Goal: Task Accomplishment & Management: Complete application form

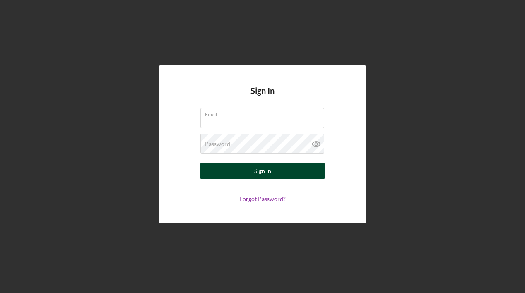
type input "[EMAIL_ADDRESS][DOMAIN_NAME]"
click at [268, 174] on div "Sign In" at bounding box center [262, 171] width 17 height 17
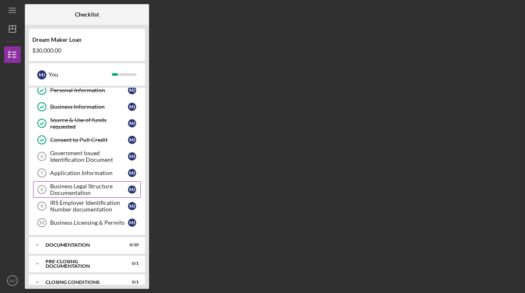
scroll to position [50, 0]
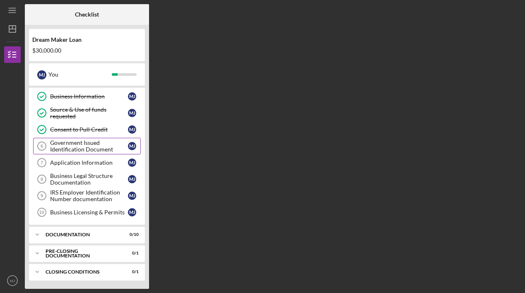
click at [113, 147] on div "Government Issued Identification Document" at bounding box center [89, 145] width 78 height 13
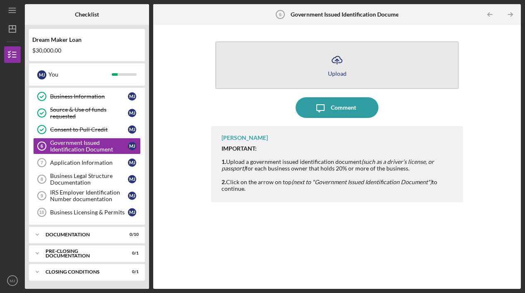
click at [321, 63] on button "Icon/Upload Upload" at bounding box center [336, 65] width 243 height 48
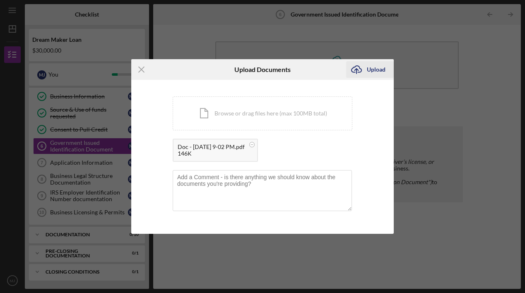
click at [376, 69] on div "Upload" at bounding box center [376, 69] width 19 height 17
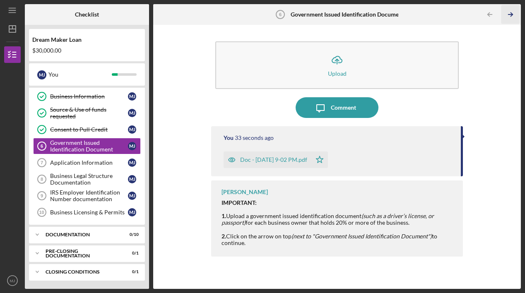
click at [512, 13] on icon "Icon/Table Pagination Arrow" at bounding box center [510, 14] width 19 height 19
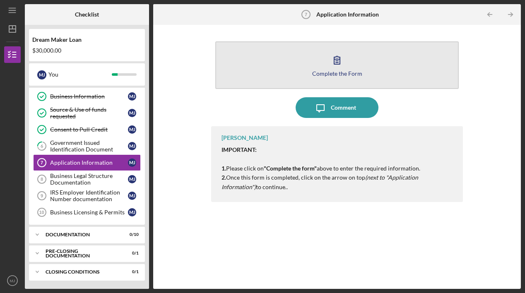
click at [343, 59] on icon "button" at bounding box center [337, 60] width 21 height 21
click at [330, 65] on icon "button" at bounding box center [337, 60] width 21 height 21
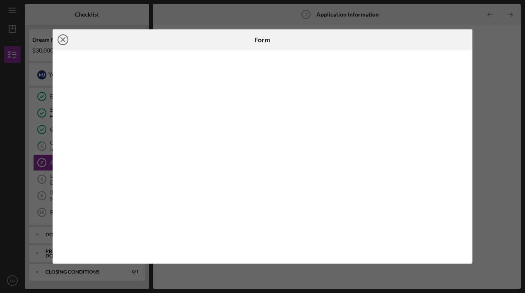
click at [62, 40] on line at bounding box center [63, 40] width 4 height 4
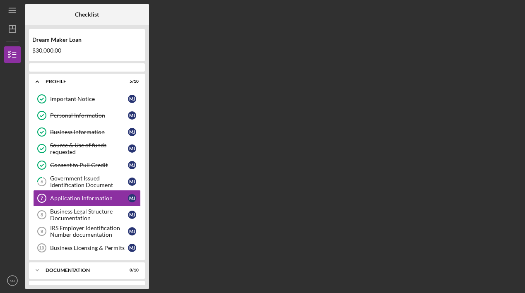
scroll to position [19, 0]
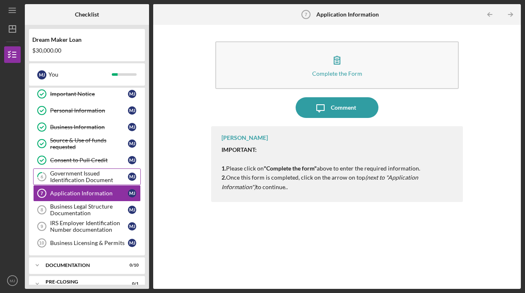
click at [83, 177] on div "Government Issued Identification Document" at bounding box center [89, 176] width 78 height 13
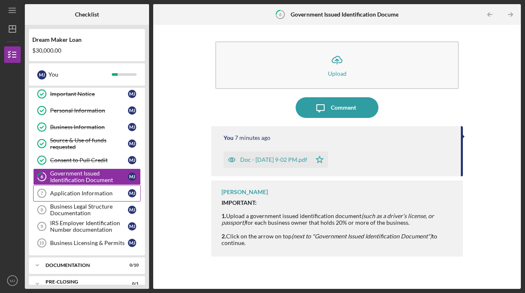
click at [81, 194] on div "Application Information" at bounding box center [89, 193] width 78 height 7
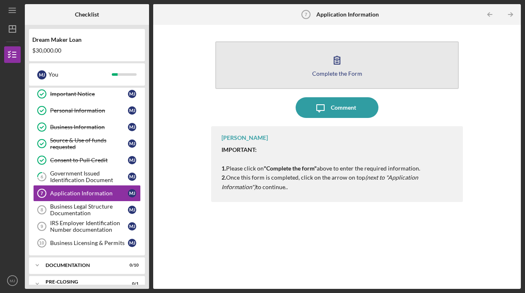
click at [315, 72] on div "Complete the Form" at bounding box center [337, 73] width 50 height 6
click at [322, 72] on div "Complete the Form" at bounding box center [337, 73] width 50 height 6
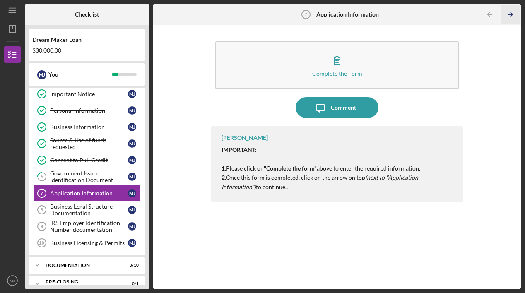
click at [510, 14] on line "button" at bounding box center [510, 14] width 4 height 0
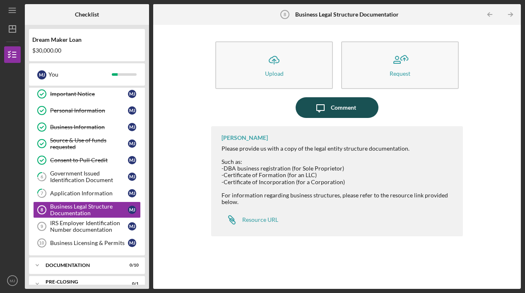
click at [327, 103] on icon "Icon/Message" at bounding box center [320, 107] width 21 height 21
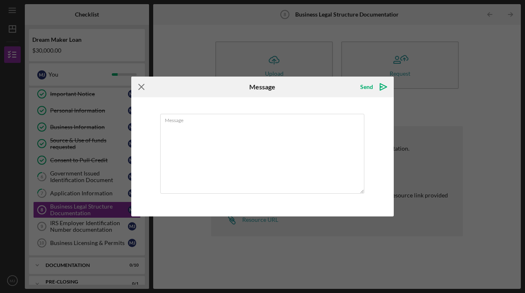
click at [139, 87] on icon "Icon/Menu Close" at bounding box center [141, 87] width 21 height 21
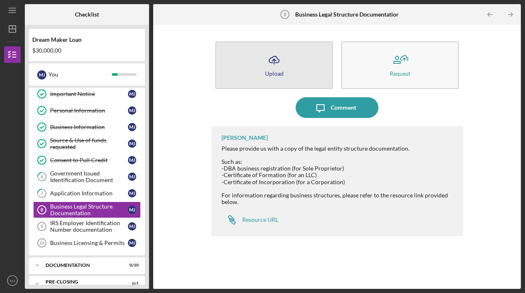
click at [263, 55] on button "Icon/Upload Upload" at bounding box center [274, 65] width 118 height 48
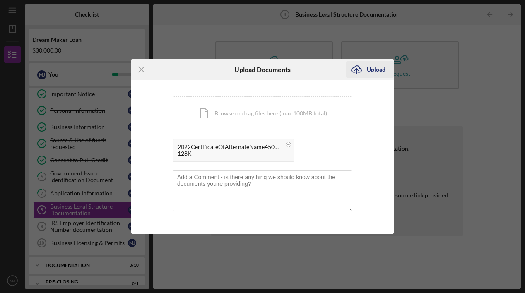
click at [369, 71] on div "Upload" at bounding box center [376, 69] width 19 height 17
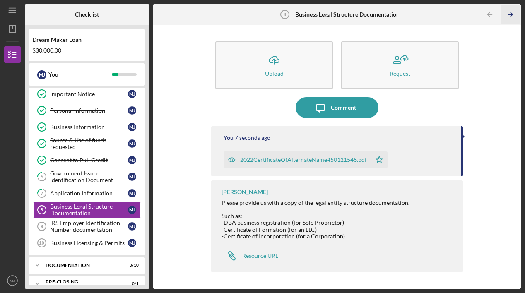
click at [512, 14] on polyline "button" at bounding box center [511, 15] width 2 height 4
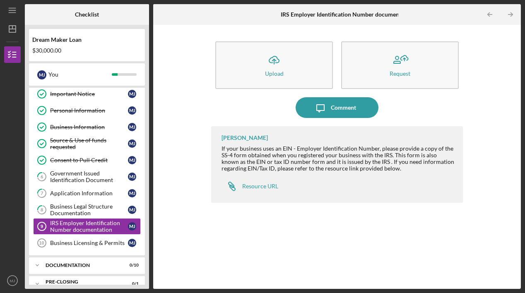
click at [257, 273] on div "[PERSON_NAME] If your business uses an EIN - Employer Identification Number, pl…" at bounding box center [337, 201] width 252 height 150
click at [262, 186] on div "Resource URL" at bounding box center [260, 186] width 36 height 7
click at [331, 106] on div "Comment" at bounding box center [343, 107] width 25 height 21
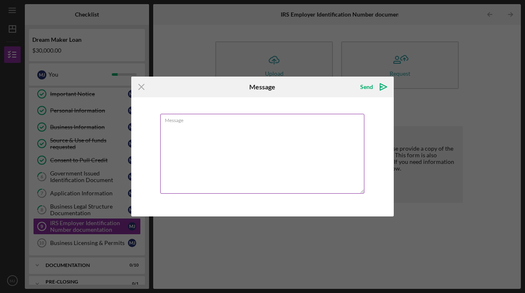
click at [300, 128] on textarea "Message" at bounding box center [262, 154] width 204 height 80
type textarea "m"
type textarea "M"
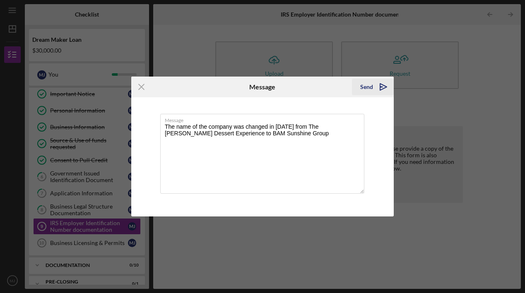
type textarea "The name of the company was changed in [DATE] from The [PERSON_NAME] Dessert Ex…"
click at [371, 87] on div "Send" at bounding box center [366, 87] width 13 height 17
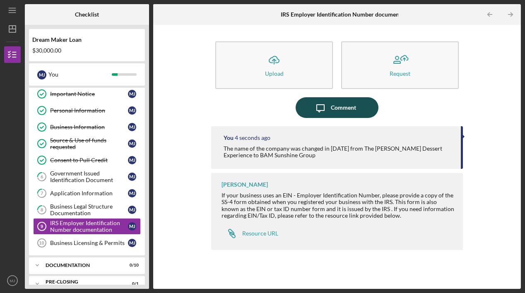
click at [332, 108] on div "Comment" at bounding box center [343, 107] width 25 height 21
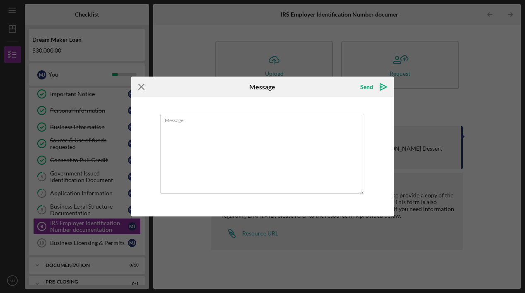
click at [144, 87] on icon "Icon/Menu Close" at bounding box center [141, 87] width 21 height 21
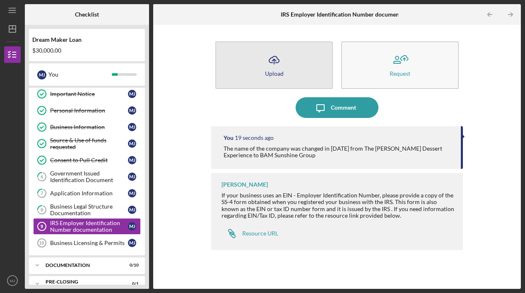
click at [290, 70] on button "Icon/Upload Upload" at bounding box center [274, 65] width 118 height 48
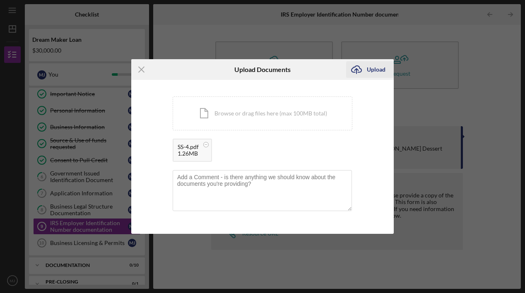
click at [384, 66] on div "Upload" at bounding box center [376, 69] width 19 height 17
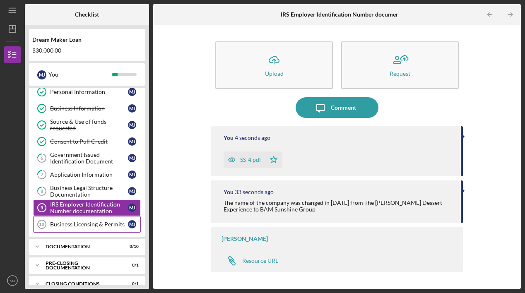
scroll to position [50, 0]
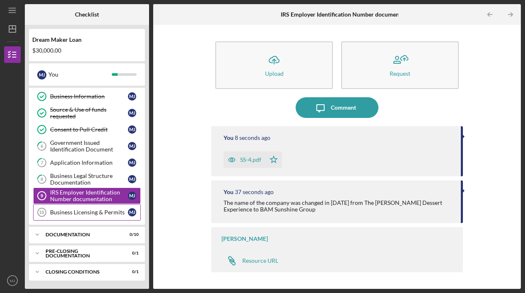
click at [99, 214] on div "Business Licensing & Permits" at bounding box center [89, 212] width 78 height 7
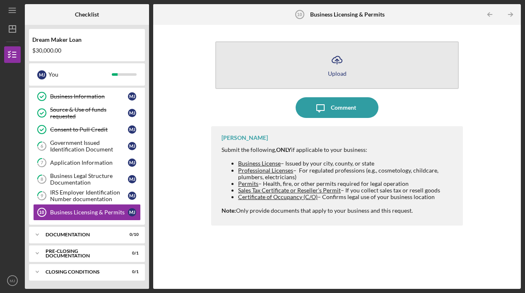
click at [329, 61] on icon "Icon/Upload" at bounding box center [337, 60] width 21 height 21
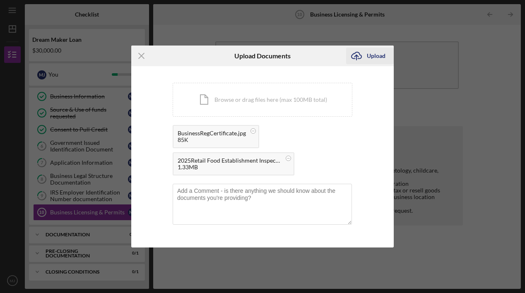
click at [376, 57] on div "Upload" at bounding box center [376, 56] width 19 height 17
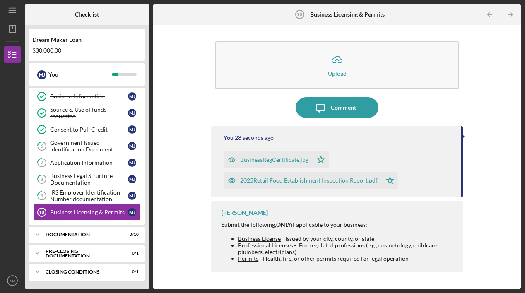
click at [460, 218] on div "[PERSON_NAME] Submit the following, ONLY if applicable to your business: Busine…" at bounding box center [337, 236] width 252 height 71
drag, startPoint x: 423, startPoint y: 245, endPoint x: 436, endPoint y: 281, distance: 37.7
click at [438, 282] on div "Icon/Upload Upload Icon/Message Comment You 32 seconds ago BusinessRegCertifica…" at bounding box center [337, 157] width 252 height 256
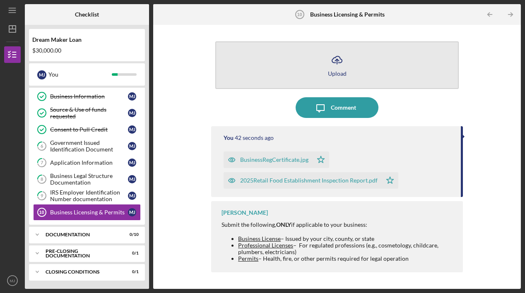
click at [323, 67] on button "Icon/Upload Upload" at bounding box center [336, 65] width 243 height 48
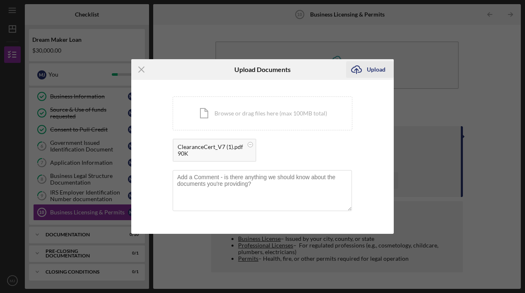
click at [370, 68] on div "Upload" at bounding box center [376, 69] width 19 height 17
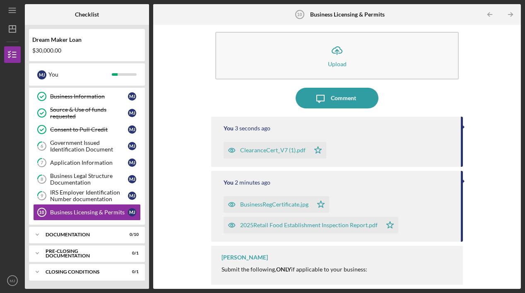
scroll to position [12, 0]
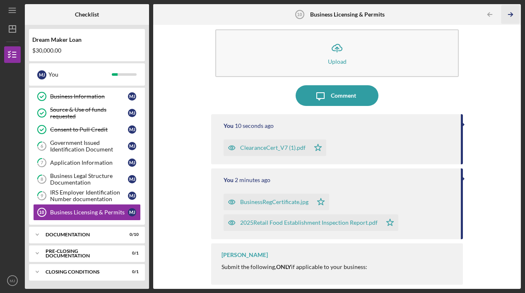
click at [513, 12] on icon "Icon/Table Pagination Arrow" at bounding box center [510, 14] width 19 height 19
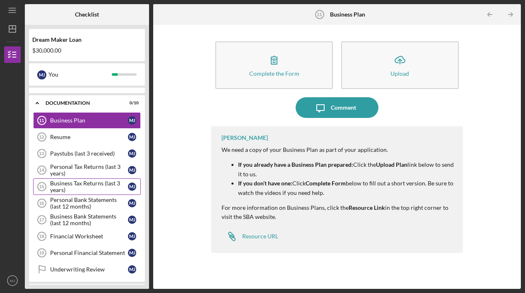
scroll to position [196, 0]
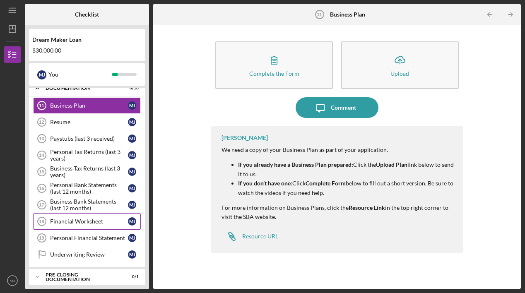
click at [93, 222] on div "Financial Worksheet" at bounding box center [89, 221] width 78 height 7
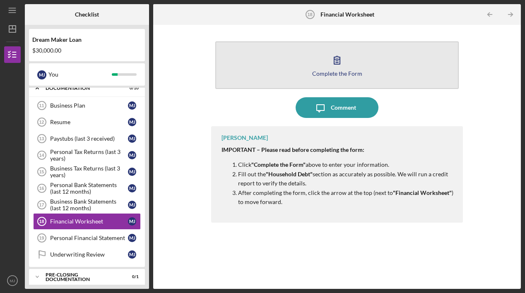
click at [322, 77] on button "Complete the Form Form" at bounding box center [336, 65] width 243 height 48
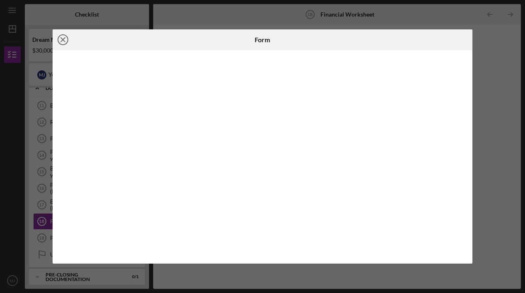
click at [62, 39] on line at bounding box center [63, 40] width 4 height 4
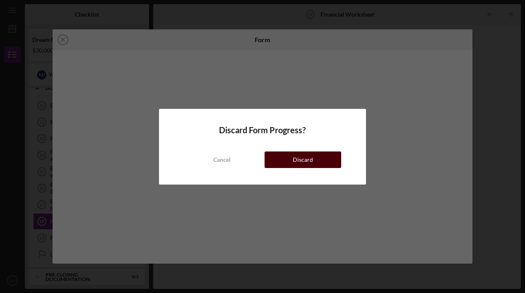
click at [299, 156] on div "Discard" at bounding box center [303, 159] width 20 height 17
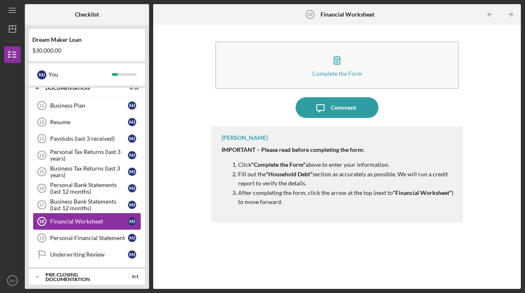
click at [84, 216] on link "Financial Worksheet 18 Financial Worksheet [PERSON_NAME]" at bounding box center [87, 221] width 108 height 17
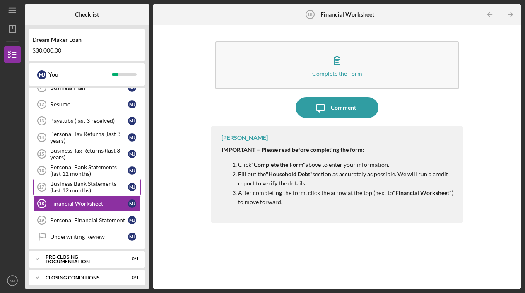
scroll to position [216, 0]
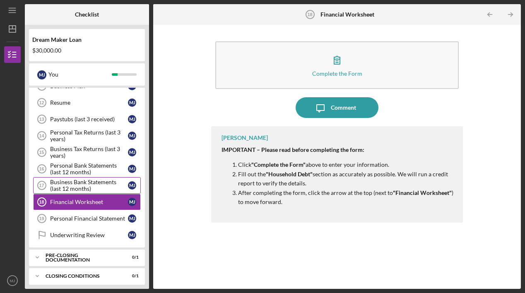
click at [99, 186] on div "Business Bank Statements (last 12 months)" at bounding box center [89, 185] width 78 height 13
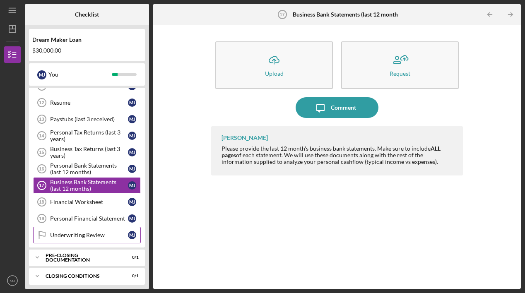
scroll to position [220, 0]
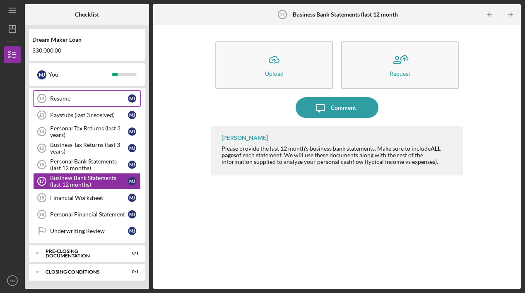
click at [109, 92] on link "Resume 12 Resume [PERSON_NAME]" at bounding box center [87, 98] width 108 height 17
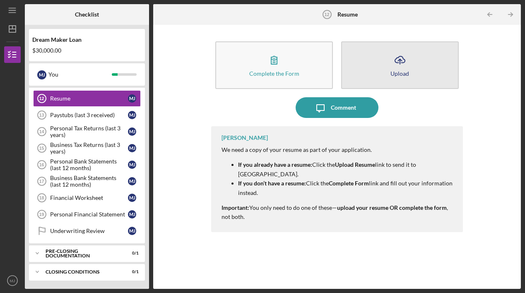
click at [404, 66] on icon "Icon/Upload" at bounding box center [399, 60] width 21 height 21
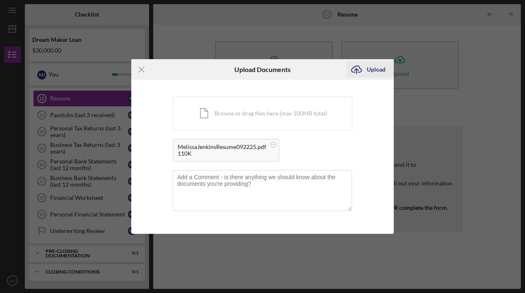
click at [368, 70] on div "Upload" at bounding box center [376, 69] width 19 height 17
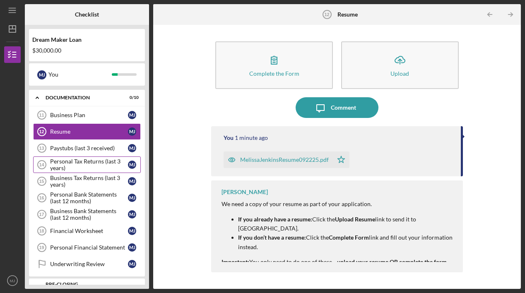
scroll to position [181, 0]
